Goal: Task Accomplishment & Management: Manage account settings

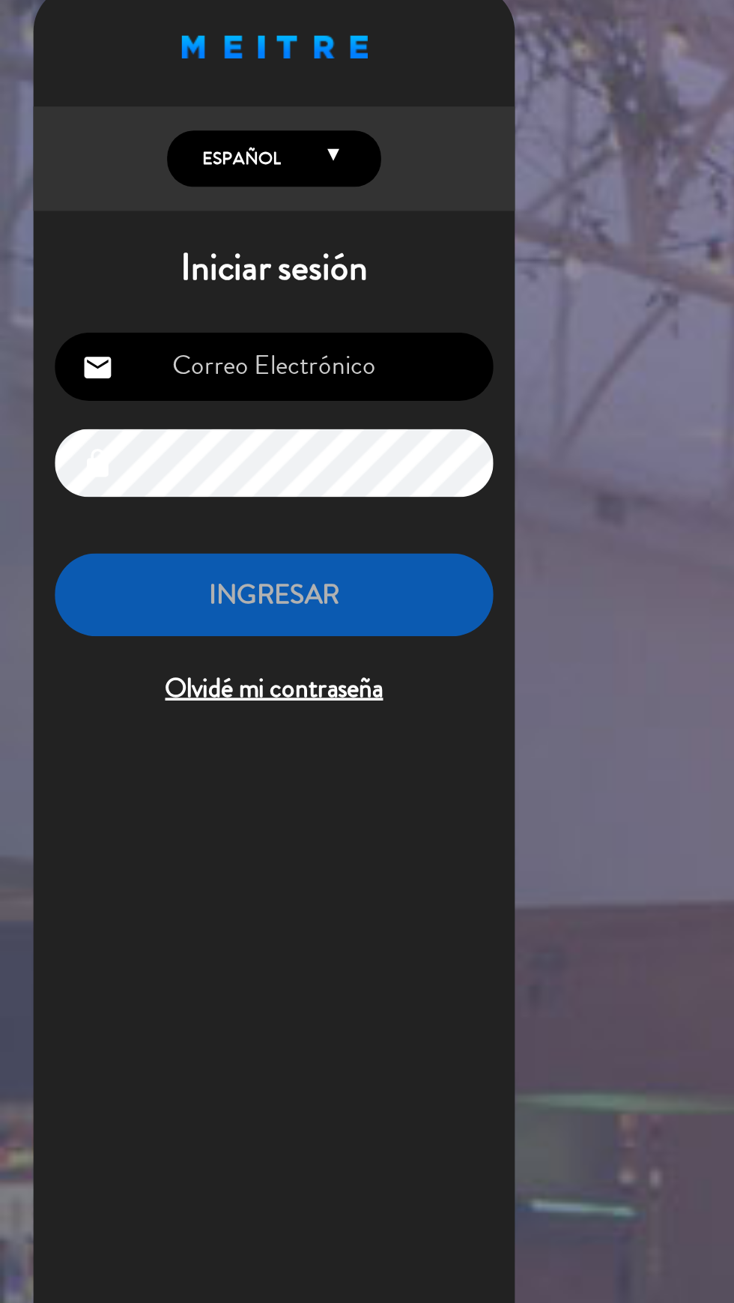
click at [225, 240] on input "email" at bounding box center [154, 232] width 246 height 38
type input "[EMAIL_ADDRESS][DOMAIN_NAME]"
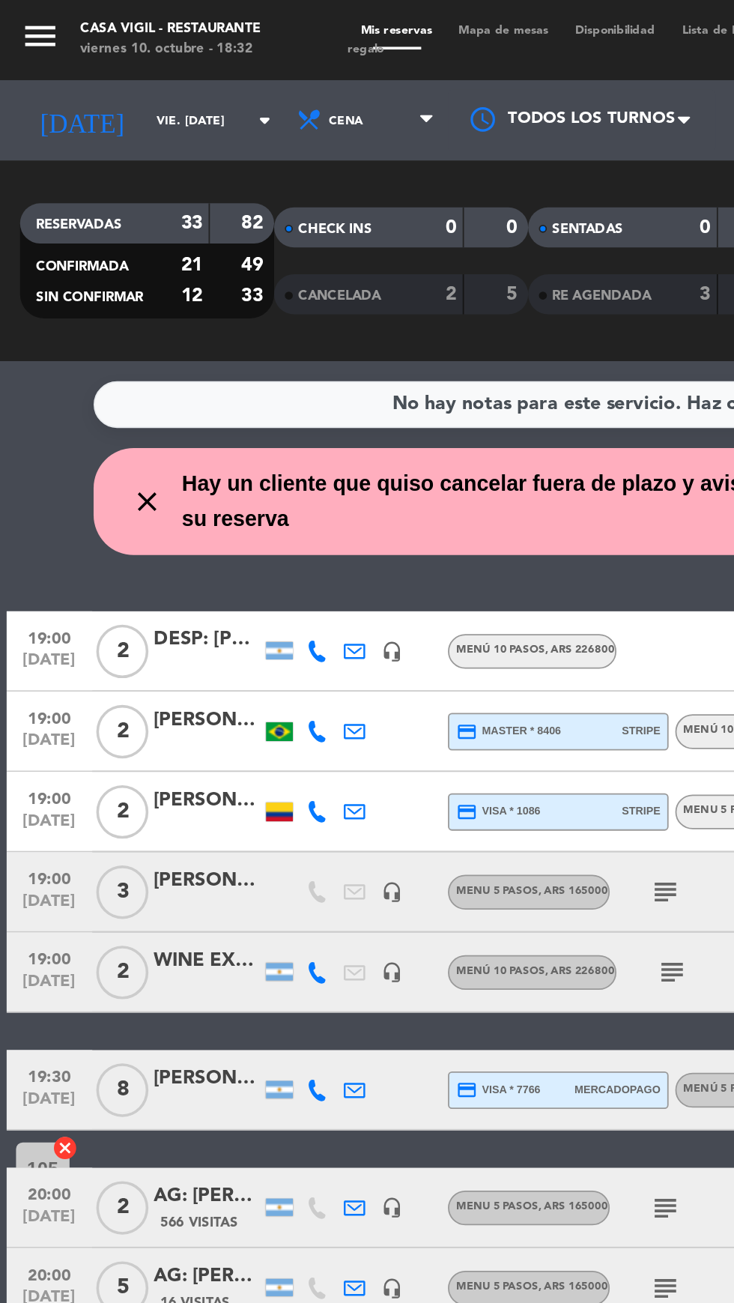
click at [79, 289] on icon "close" at bounding box center [82, 281] width 18 height 18
click at [86, 275] on icon "close" at bounding box center [82, 281] width 18 height 18
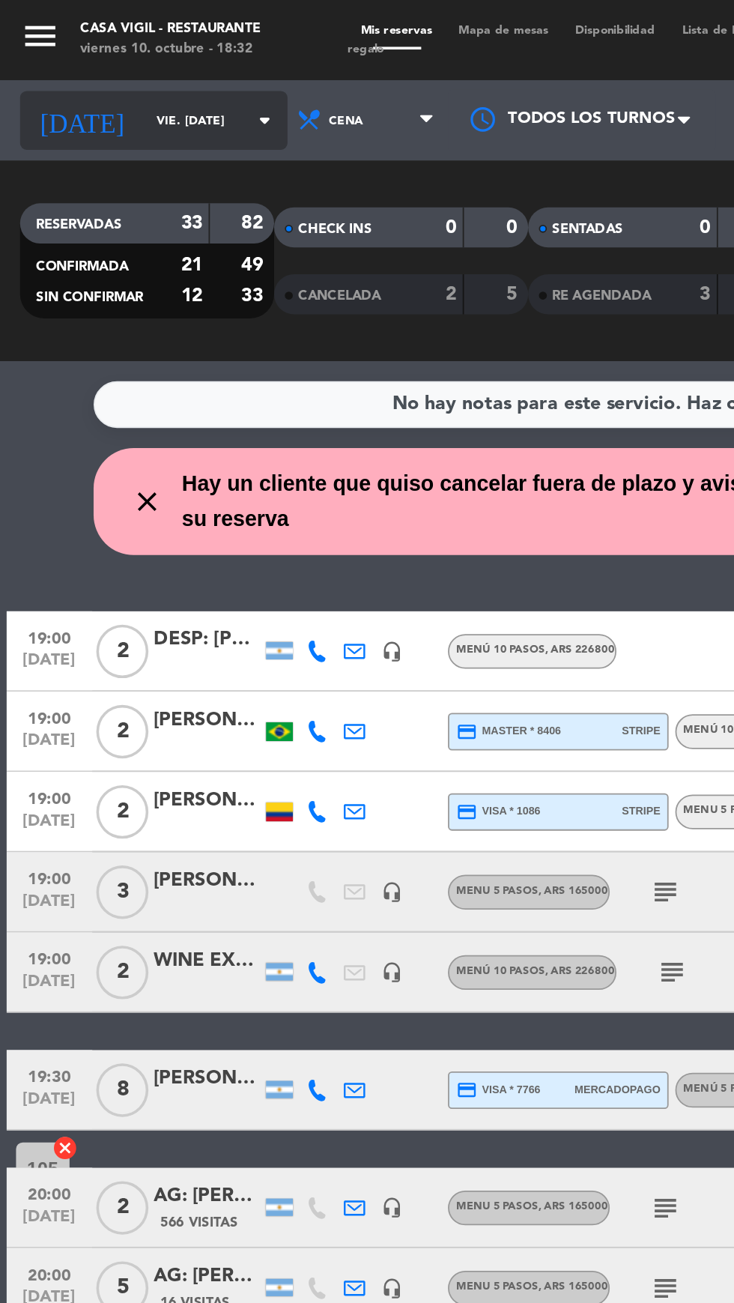
click at [109, 67] on input "vie. [DATE]" at bounding box center [127, 67] width 94 height 23
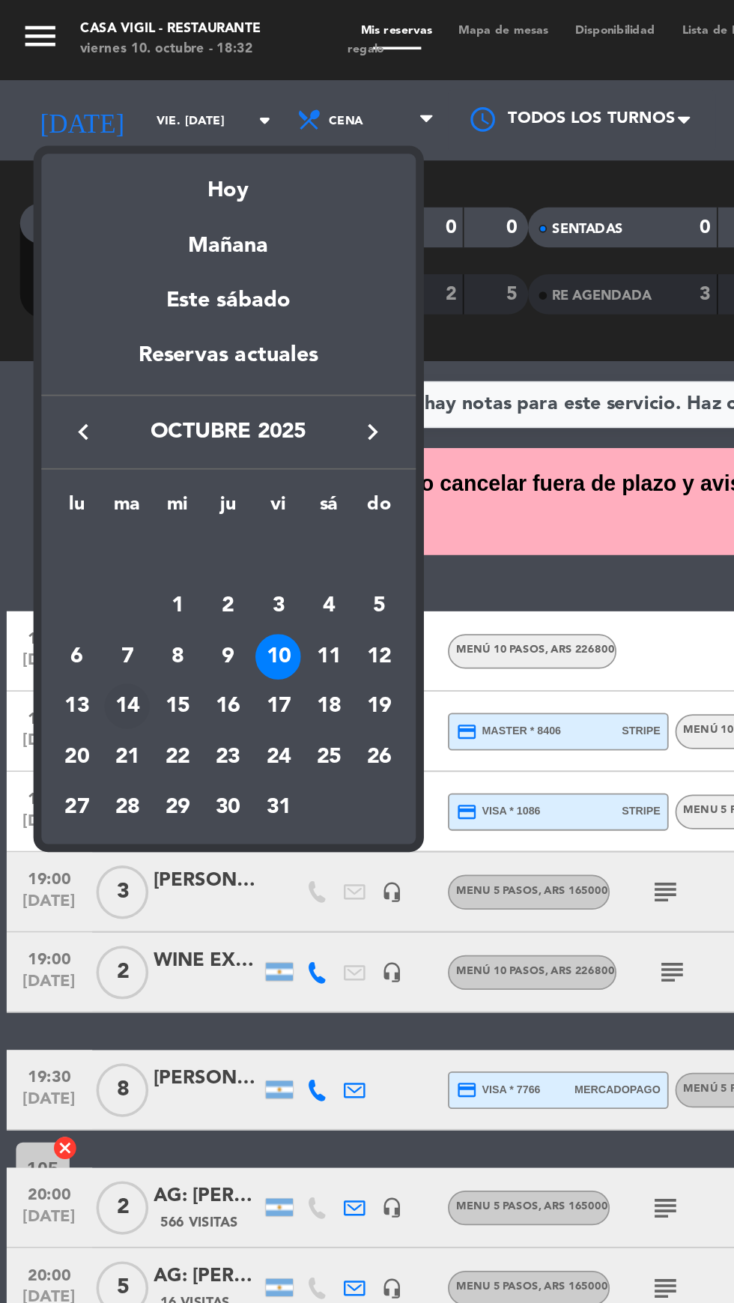
click at [77, 398] on div "14" at bounding box center [70, 395] width 25 height 25
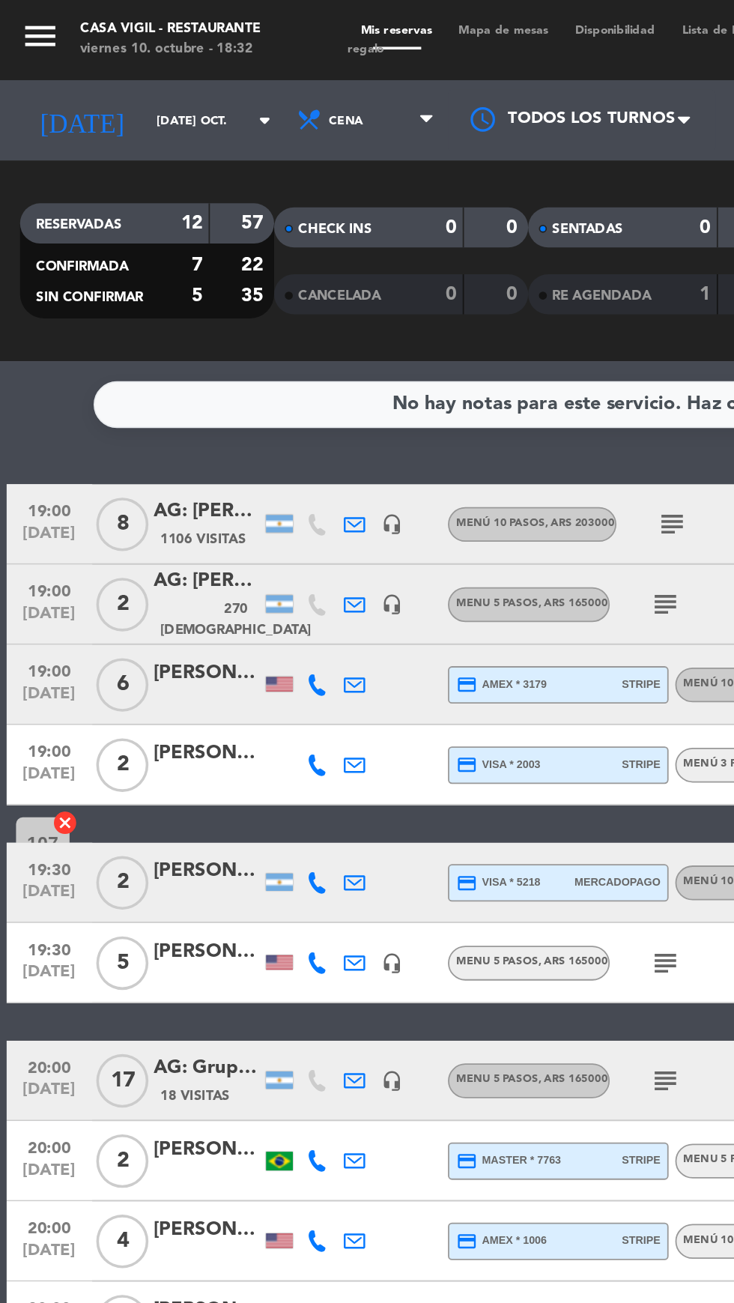
click at [28, 10] on icon "menu" at bounding box center [22, 20] width 22 height 22
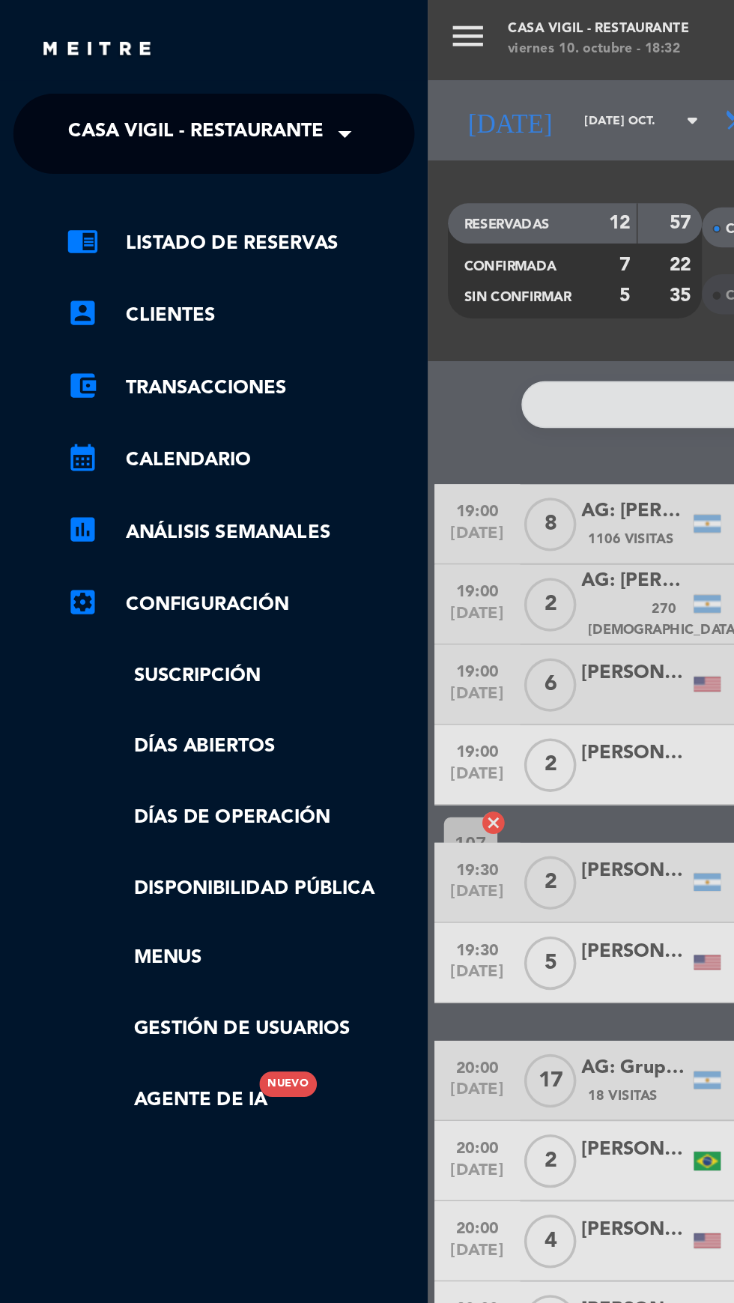
click at [97, 71] on span "Casa Vigil - Restaurante" at bounding box center [109, 74] width 143 height 31
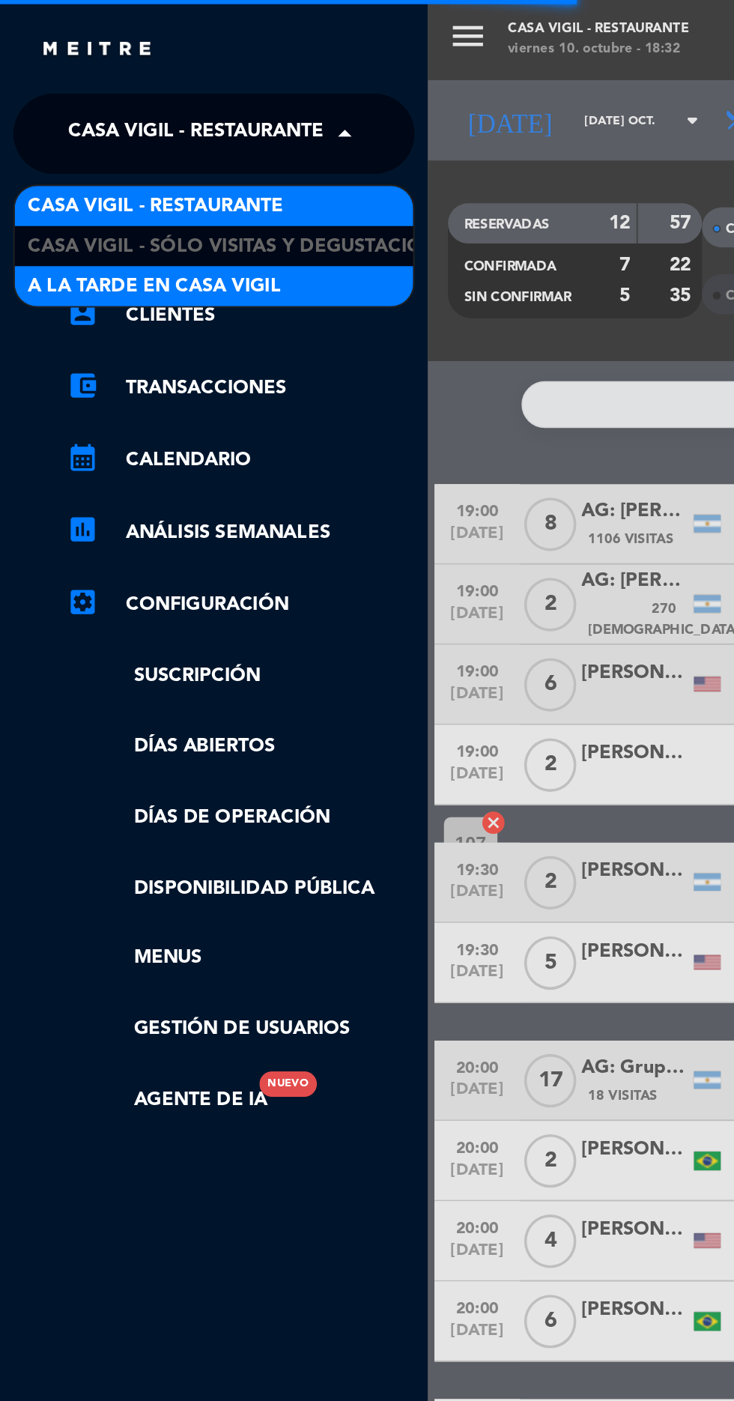
click at [72, 159] on span "A la tarde en Casa Vigil" at bounding box center [87, 160] width 142 height 17
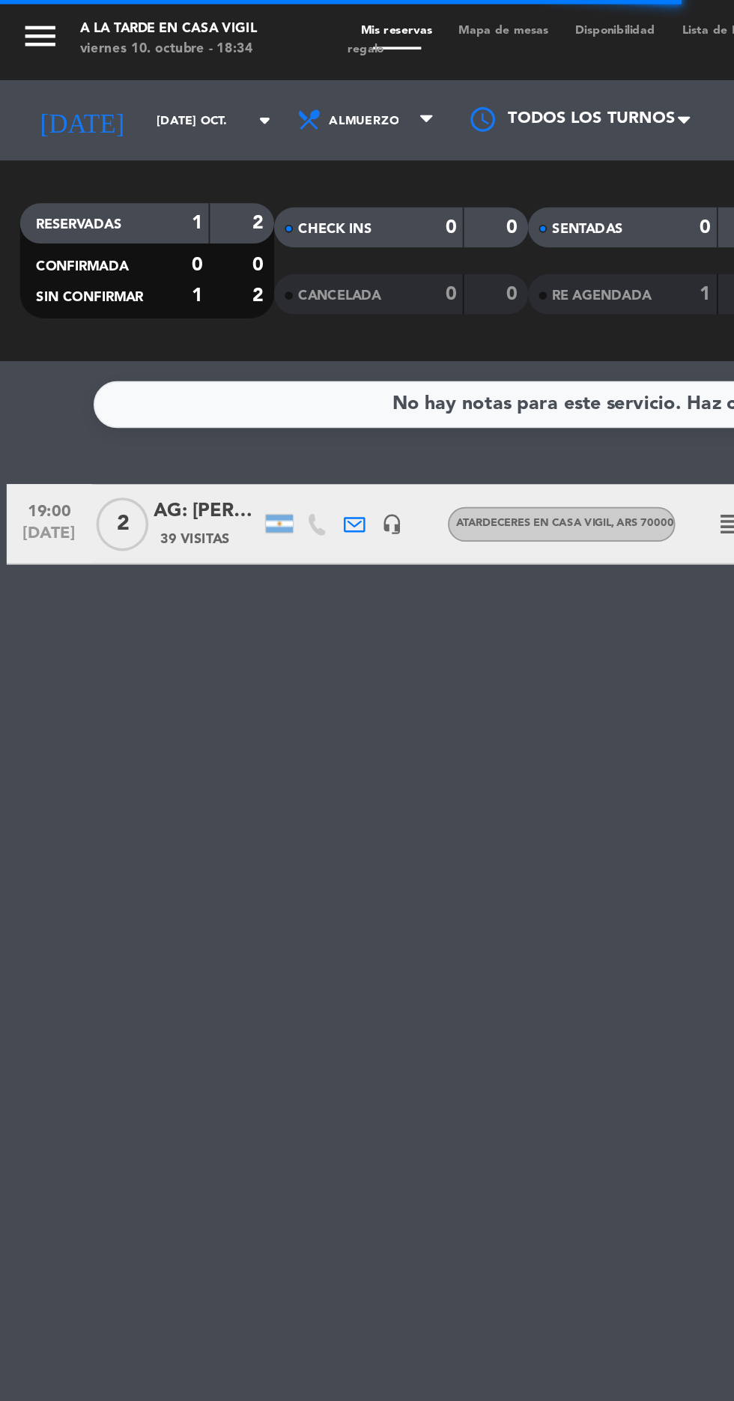
click at [29, 24] on icon "menu" at bounding box center [22, 20] width 22 height 22
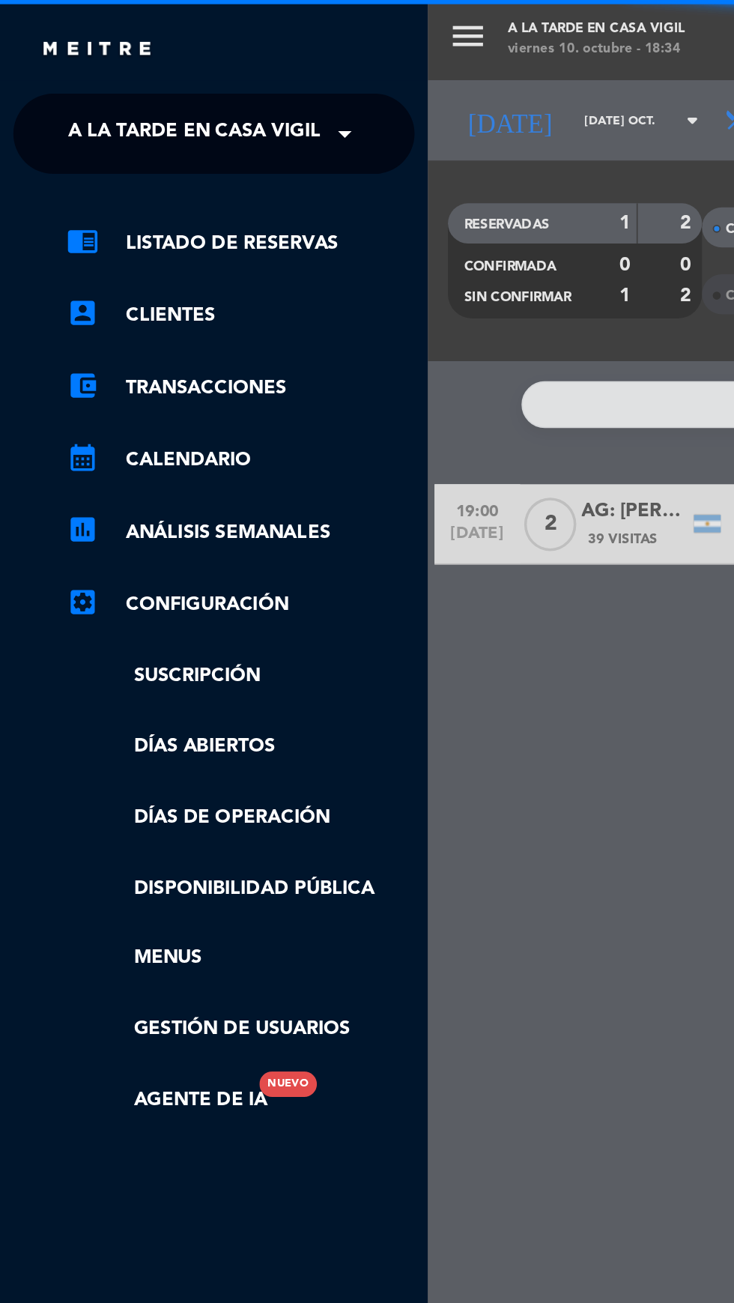
click at [193, 80] on span at bounding box center [196, 74] width 25 height 31
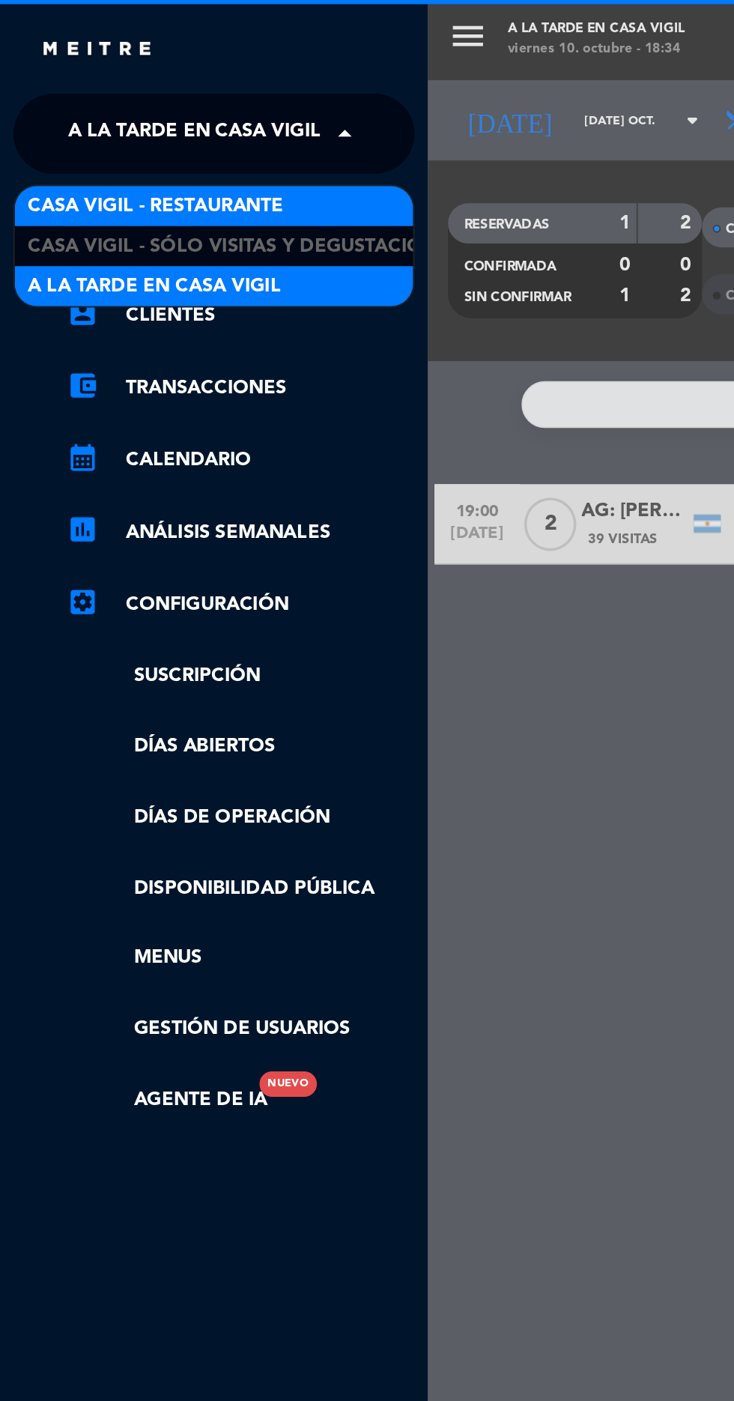
click at [177, 116] on div "Casa Vigil - Restaurante" at bounding box center [119, 115] width 223 height 22
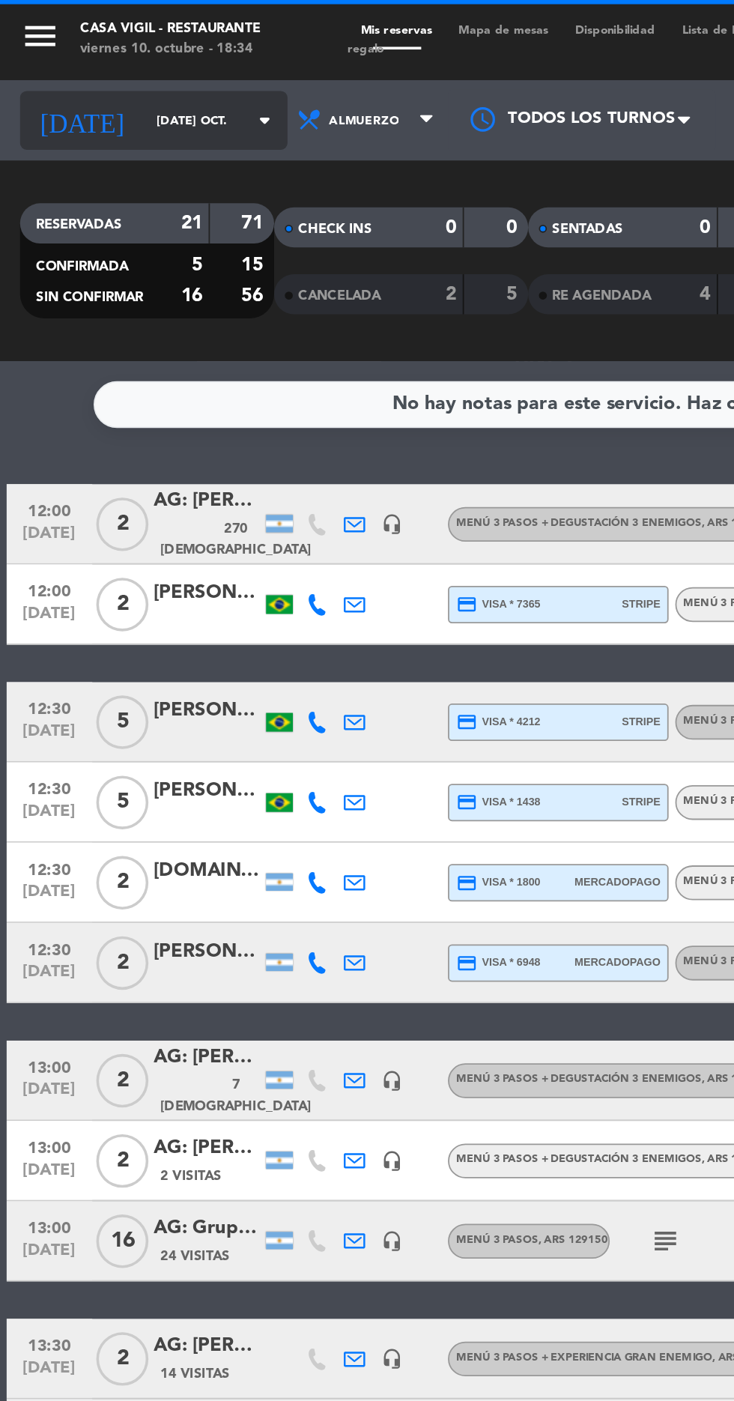
click at [106, 67] on input "[DATE] oct." at bounding box center [127, 67] width 94 height 23
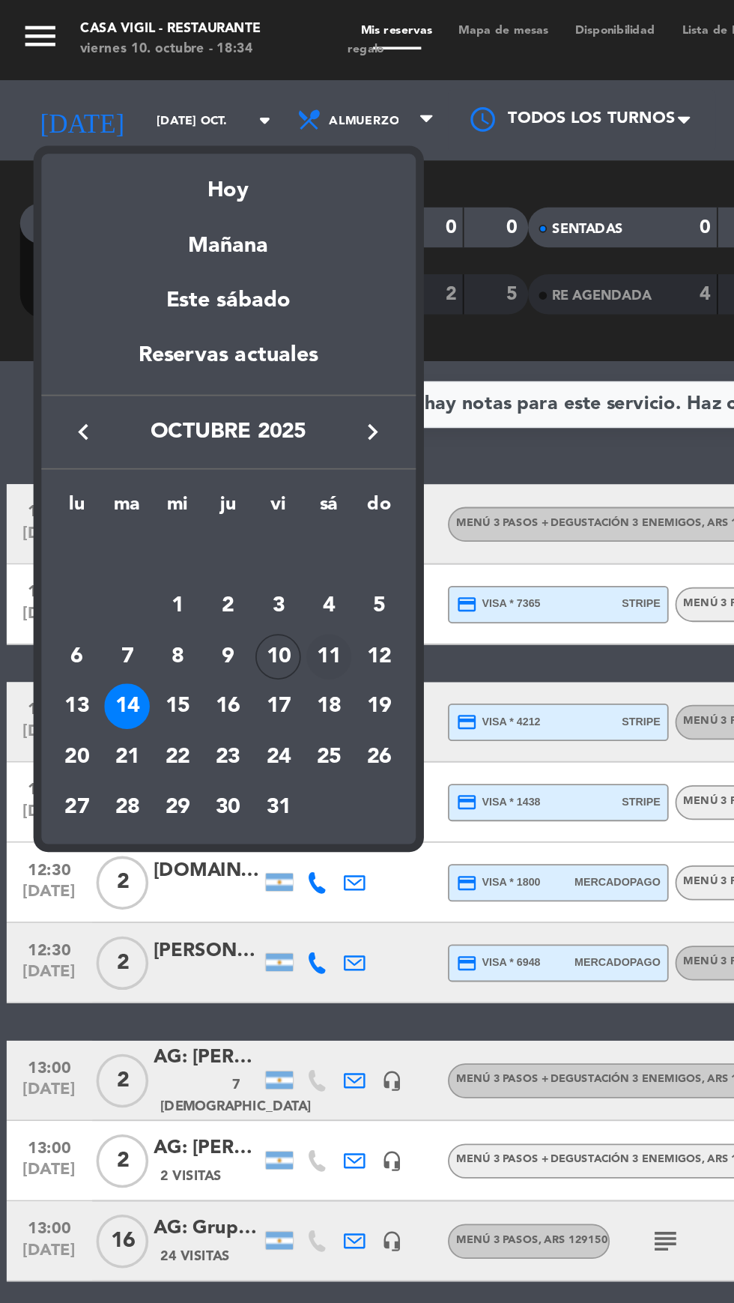
click at [192, 369] on div "11" at bounding box center [184, 367] width 25 height 25
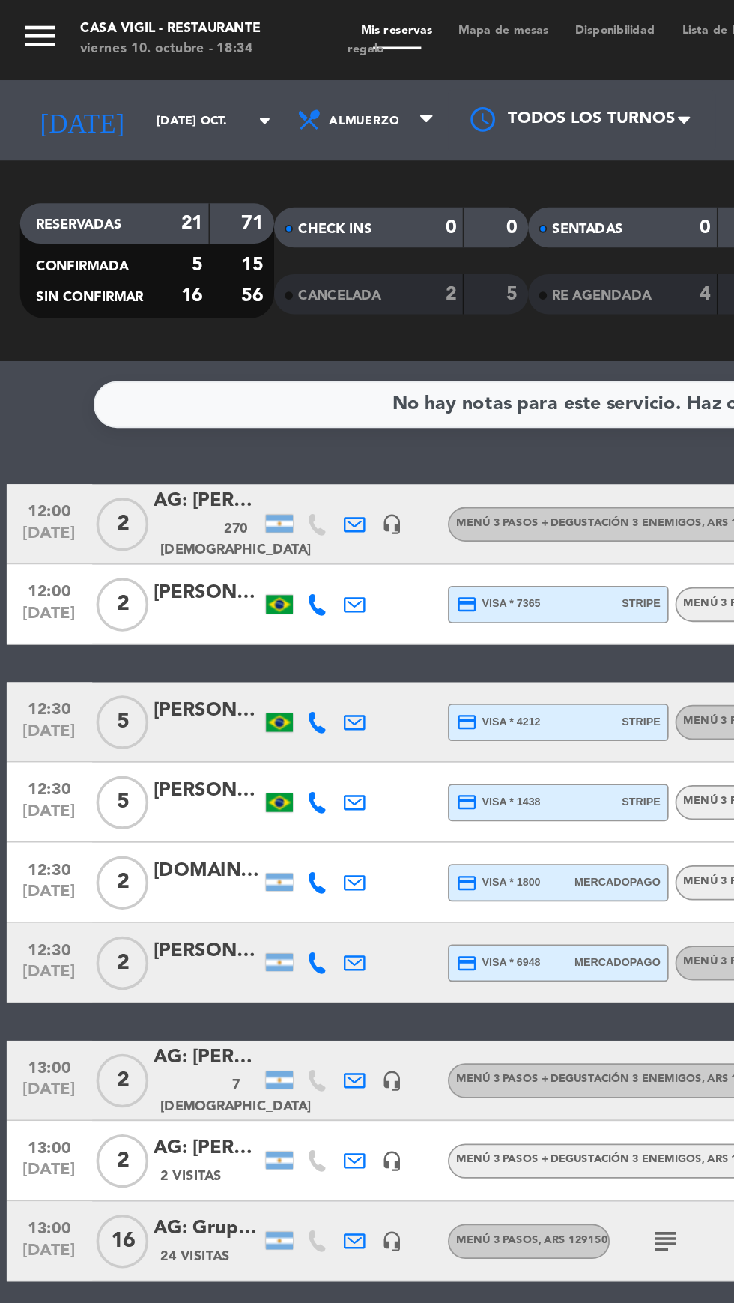
type input "sáb. [DATE]"
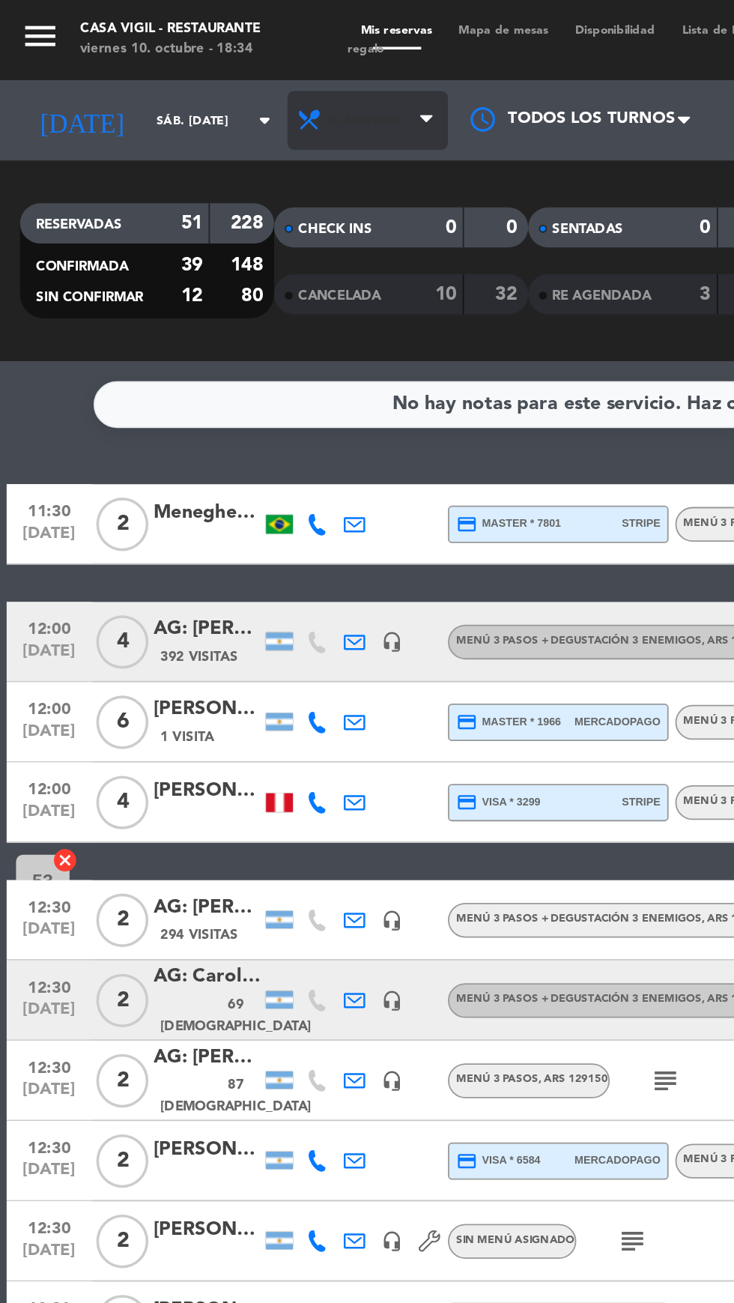
click at [227, 67] on span "Almuerzo" at bounding box center [206, 67] width 90 height 33
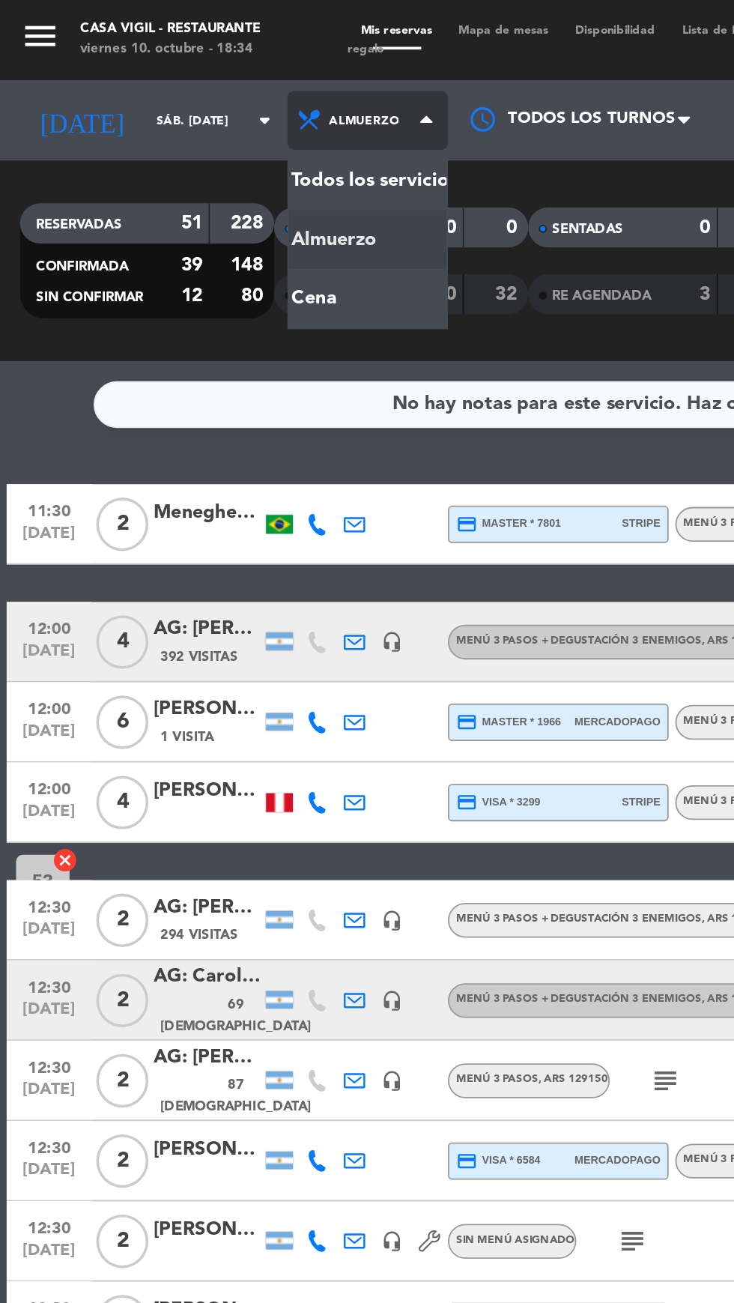
click at [160, 171] on div "menu Casa [PERSON_NAME] - Restaurante viernes 10. octubre - 18:34 Mis reservas …" at bounding box center [367, 101] width 734 height 202
